Goal: Information Seeking & Learning: Learn about a topic

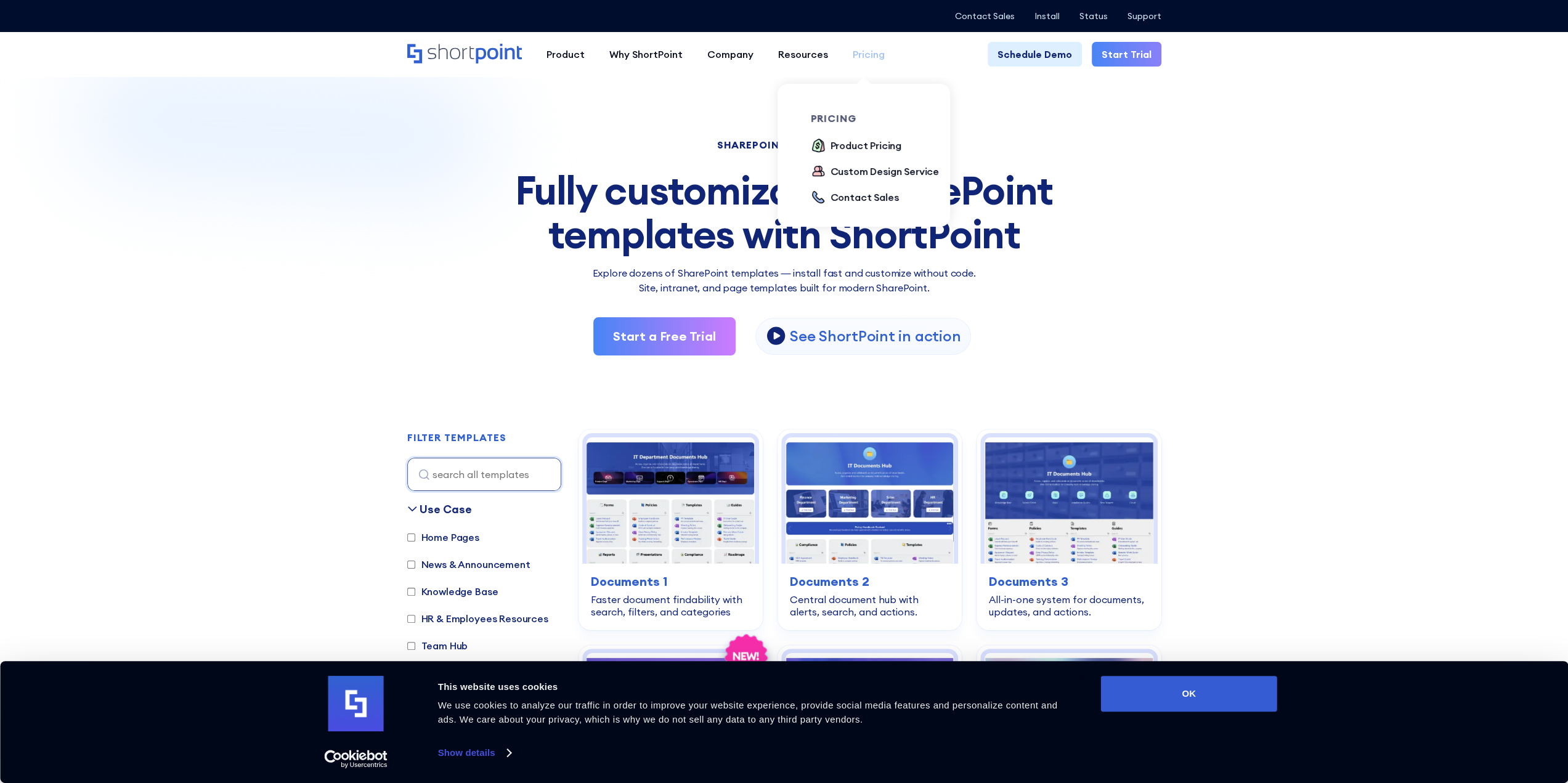
click at [860, 55] on div "Pricing" at bounding box center [869, 54] width 32 height 15
click at [855, 143] on div "Product Pricing" at bounding box center [866, 145] width 71 height 15
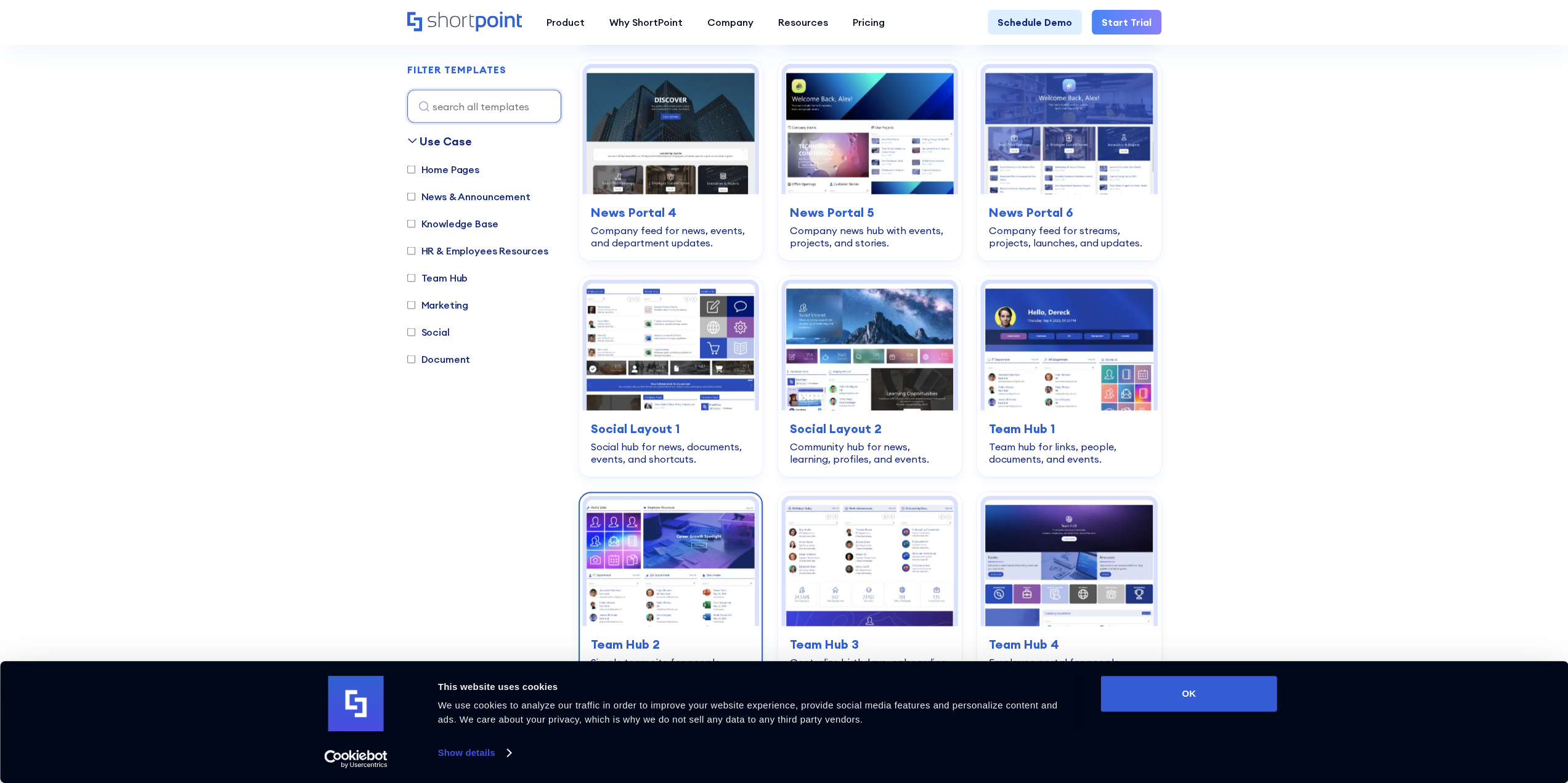
scroll to position [2340, 0]
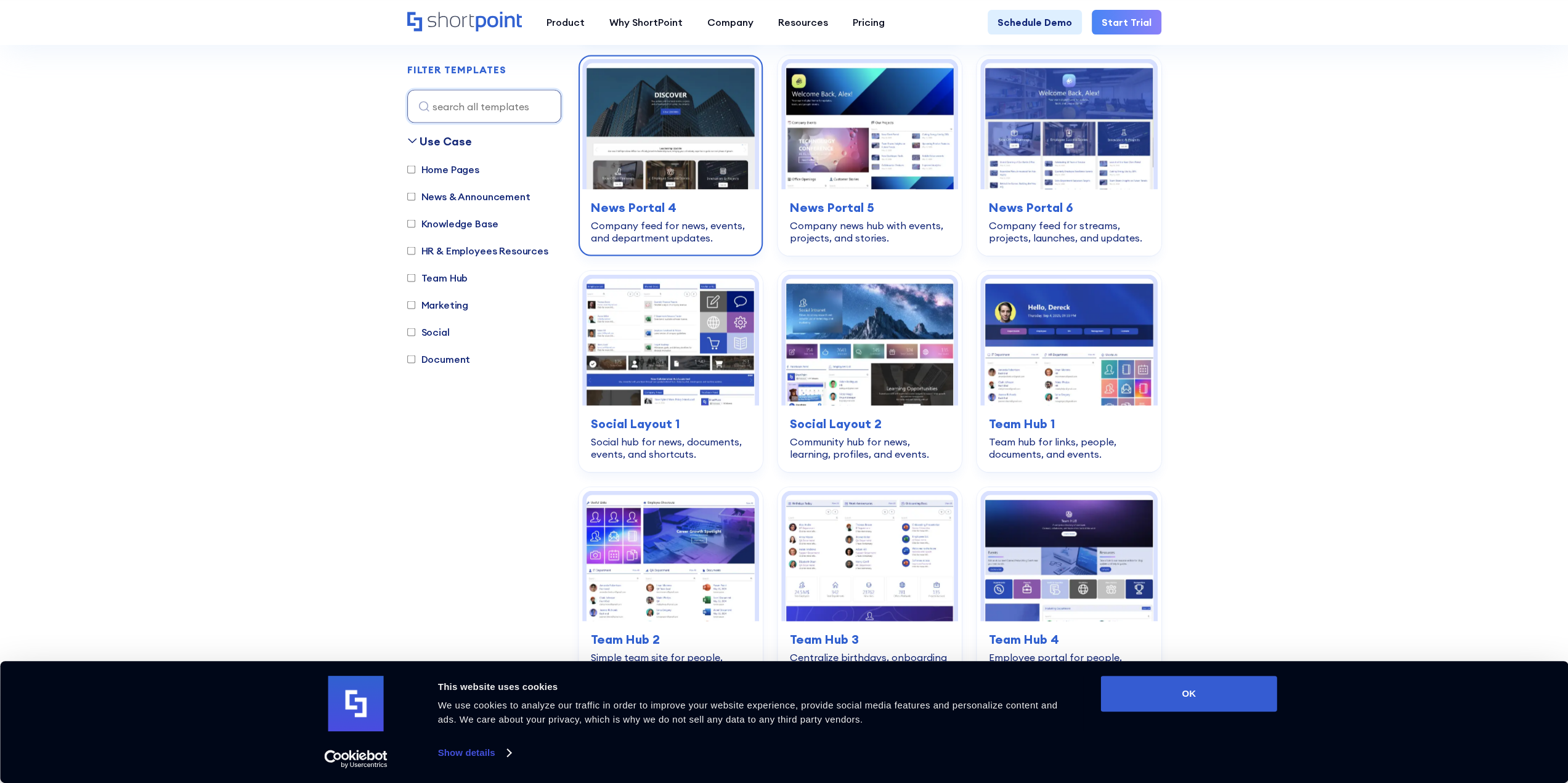
click at [665, 99] on img at bounding box center [671, 125] width 168 height 126
